Goal: Transaction & Acquisition: Register for event/course

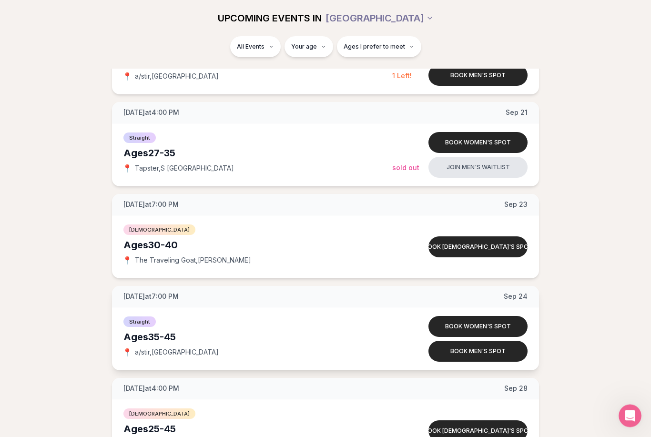
scroll to position [1379, 0]
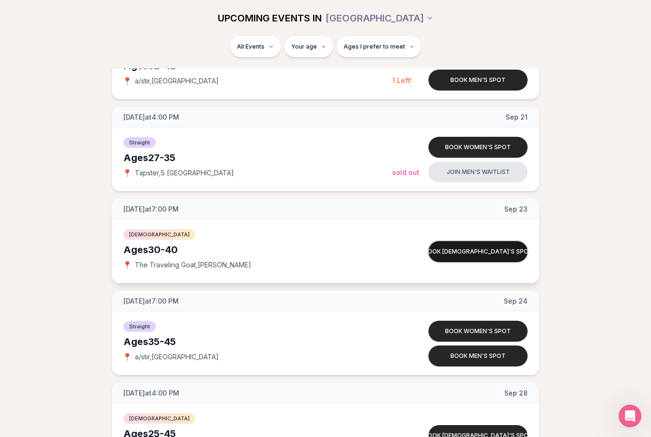
click at [469, 257] on button "Book [DEMOGRAPHIC_DATA]'s spot" at bounding box center [477, 251] width 99 height 21
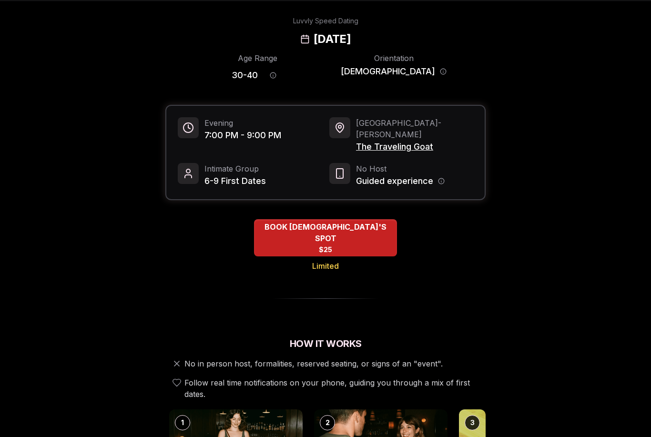
scroll to position [34, 0]
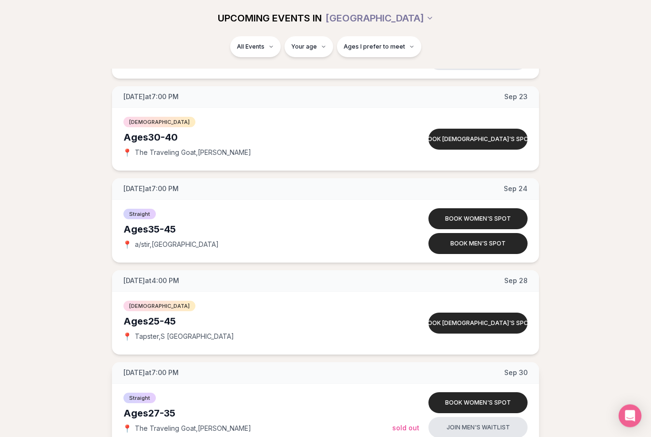
scroll to position [1495, 0]
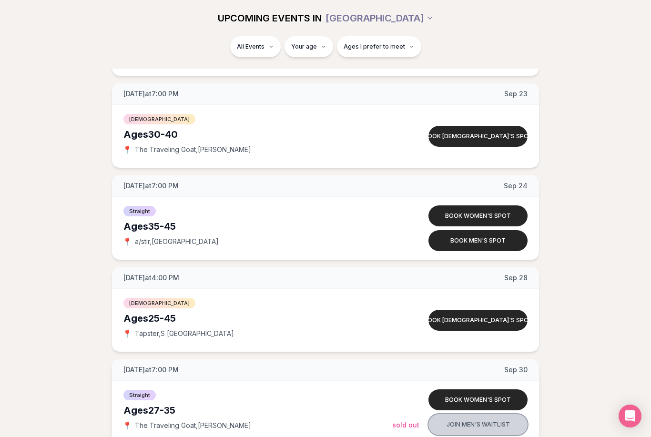
click at [496, 428] on button "Join men's waitlist" at bounding box center [477, 424] width 99 height 21
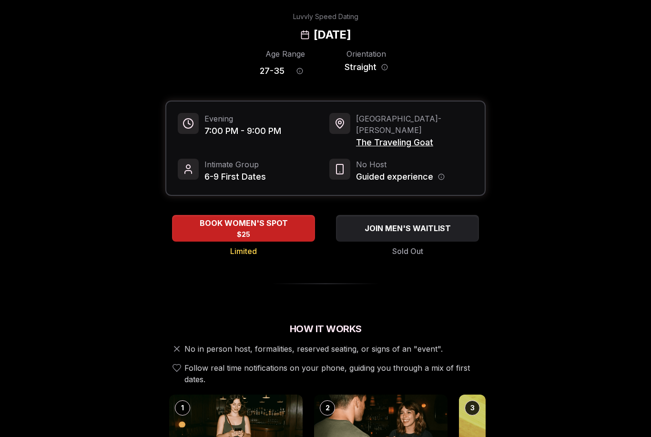
scroll to position [38, 0]
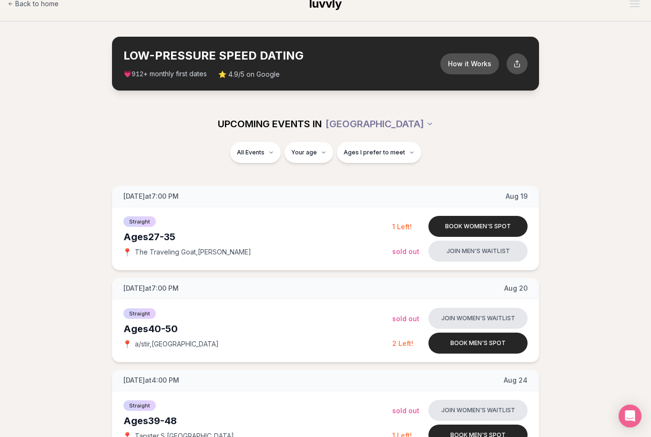
scroll to position [13, 0]
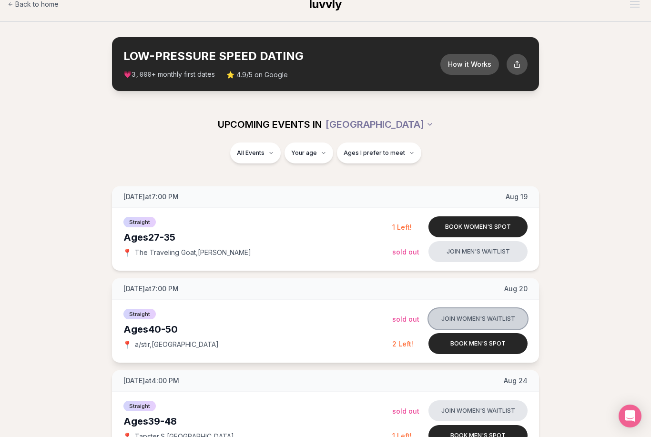
click at [479, 324] on button "Join women's waitlist" at bounding box center [477, 318] width 99 height 21
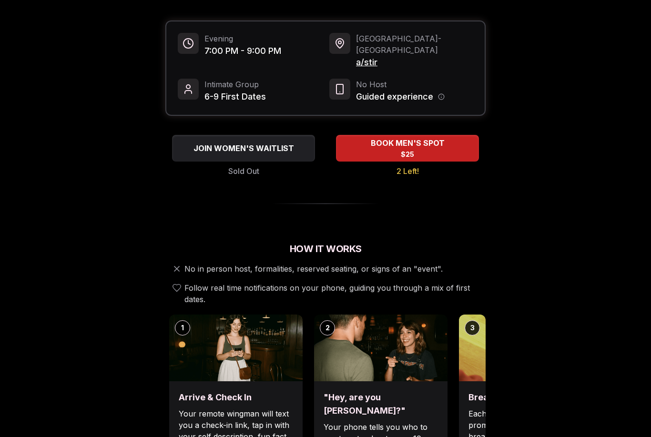
scroll to position [123, 0]
